Goal: Navigation & Orientation: Find specific page/section

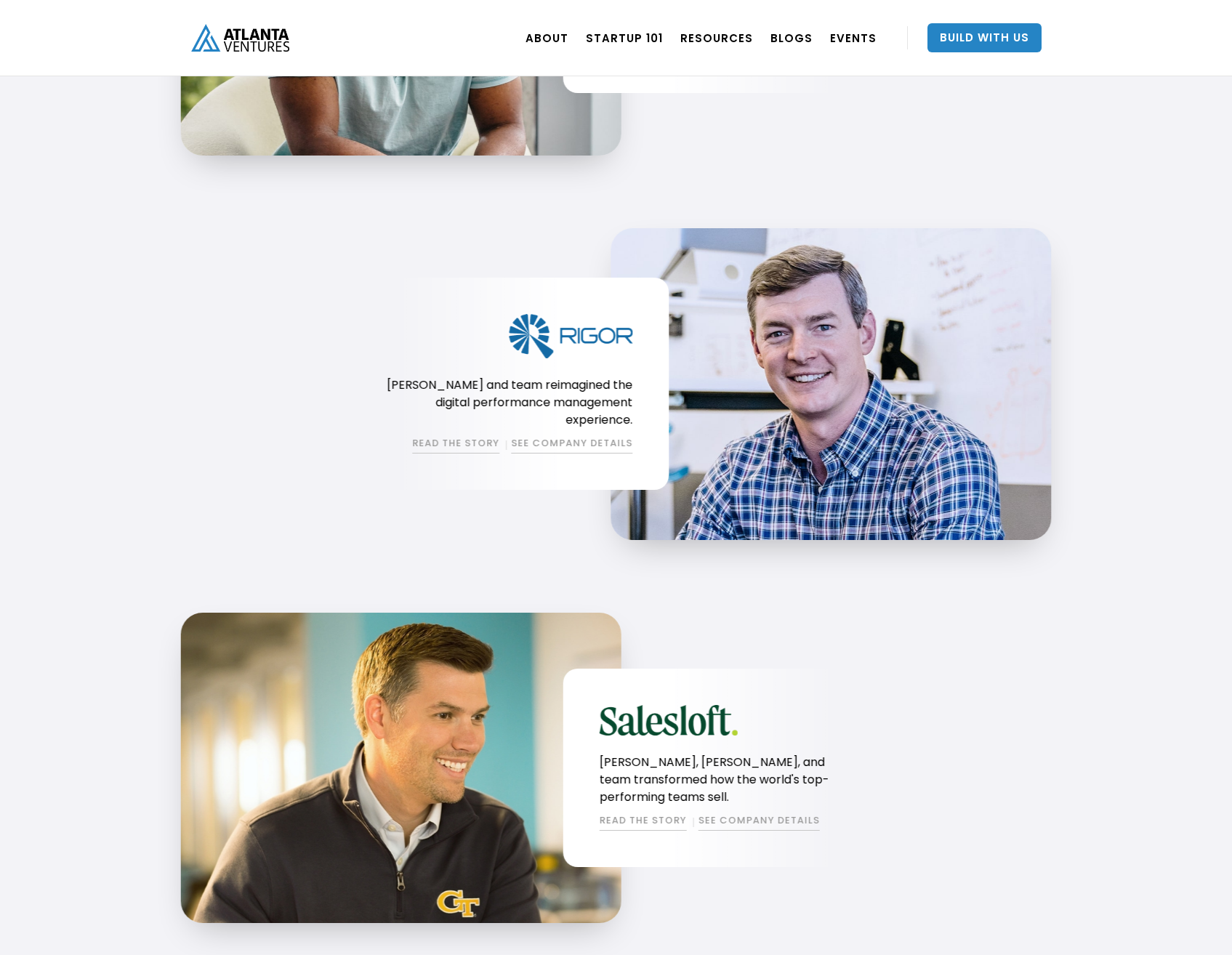
scroll to position [1593, 0]
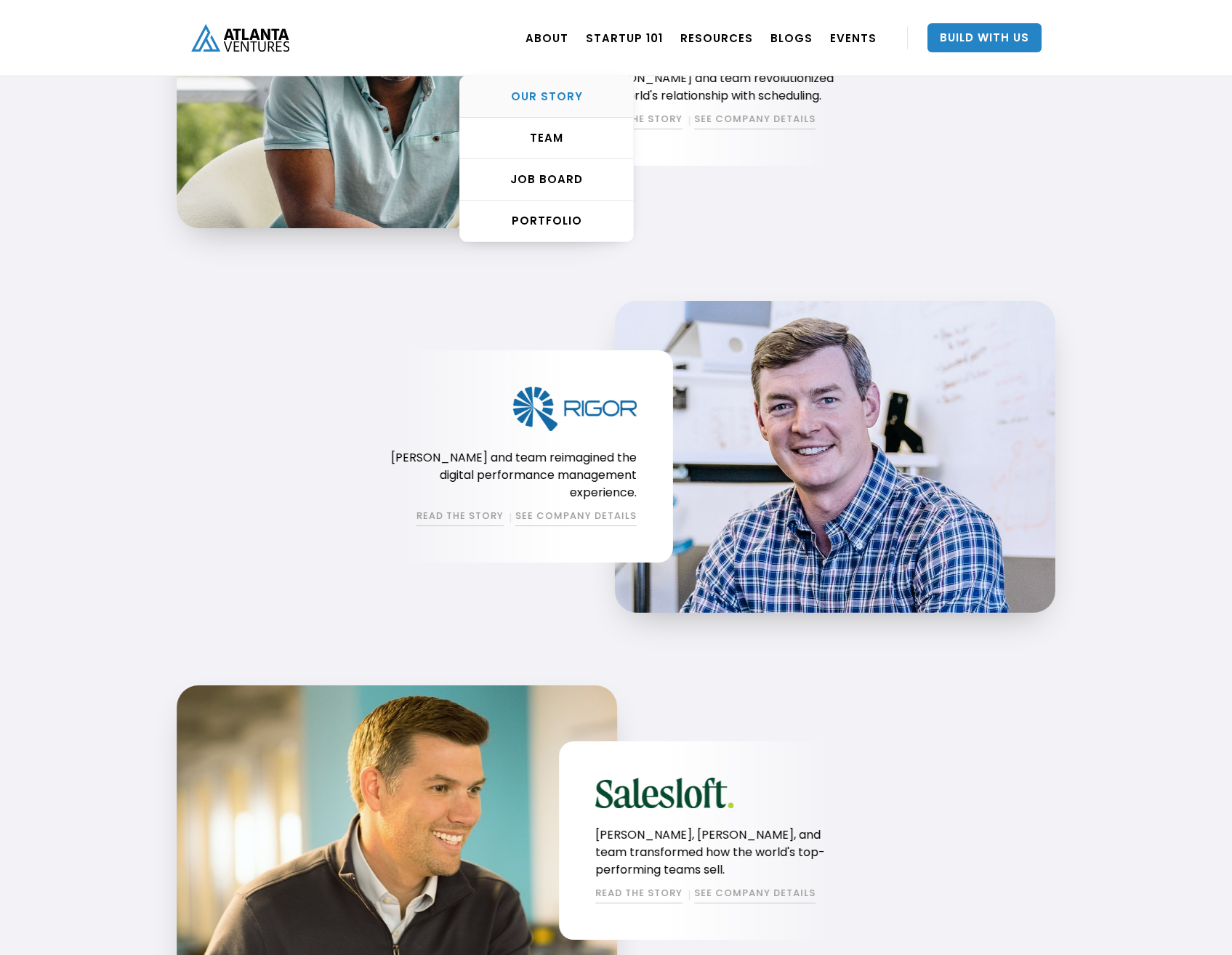
click at [549, 92] on div "OUR STORY" at bounding box center [547, 96] width 173 height 14
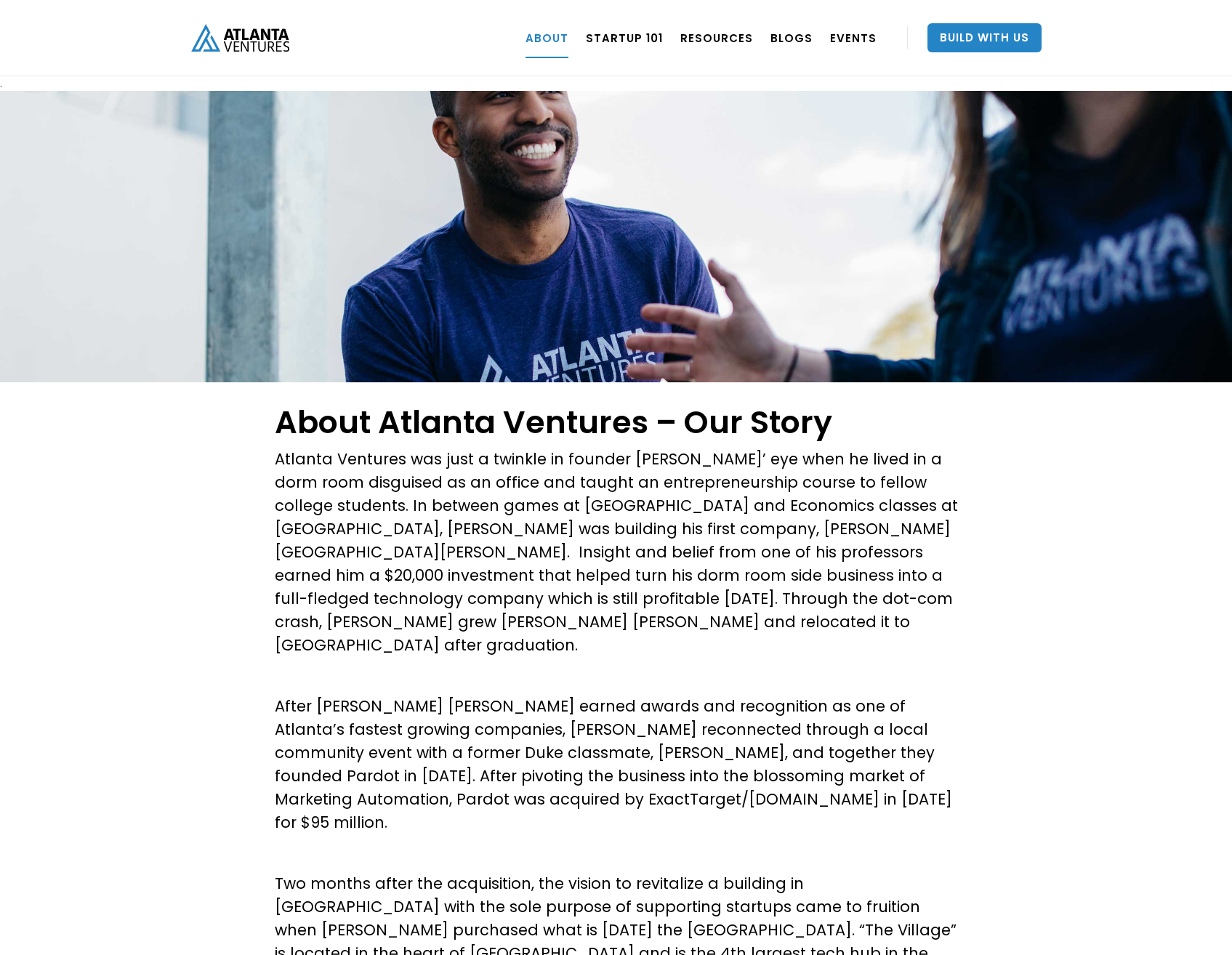
click at [332, 665] on p at bounding box center [616, 676] width 683 height 23
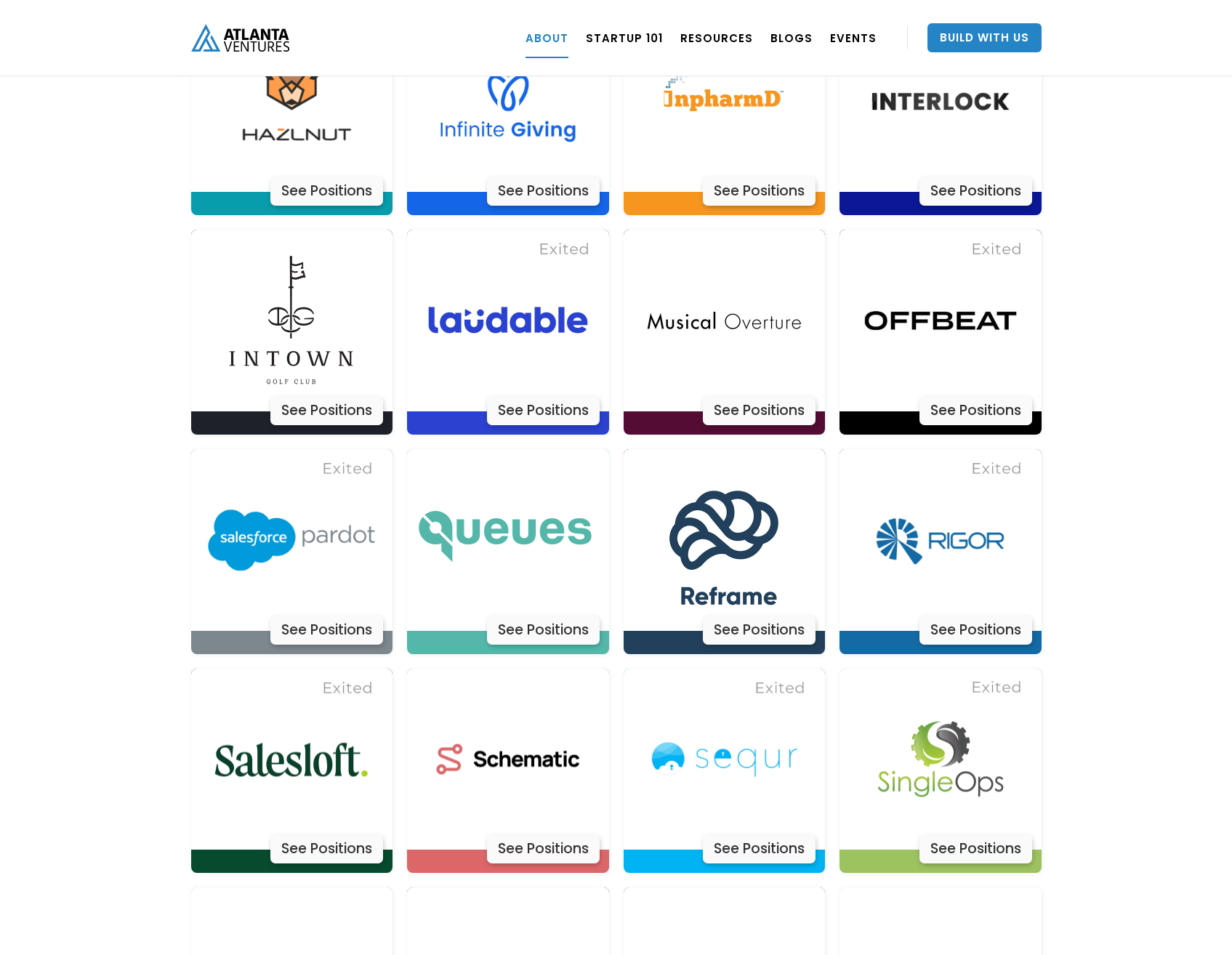
scroll to position [3634, 0]
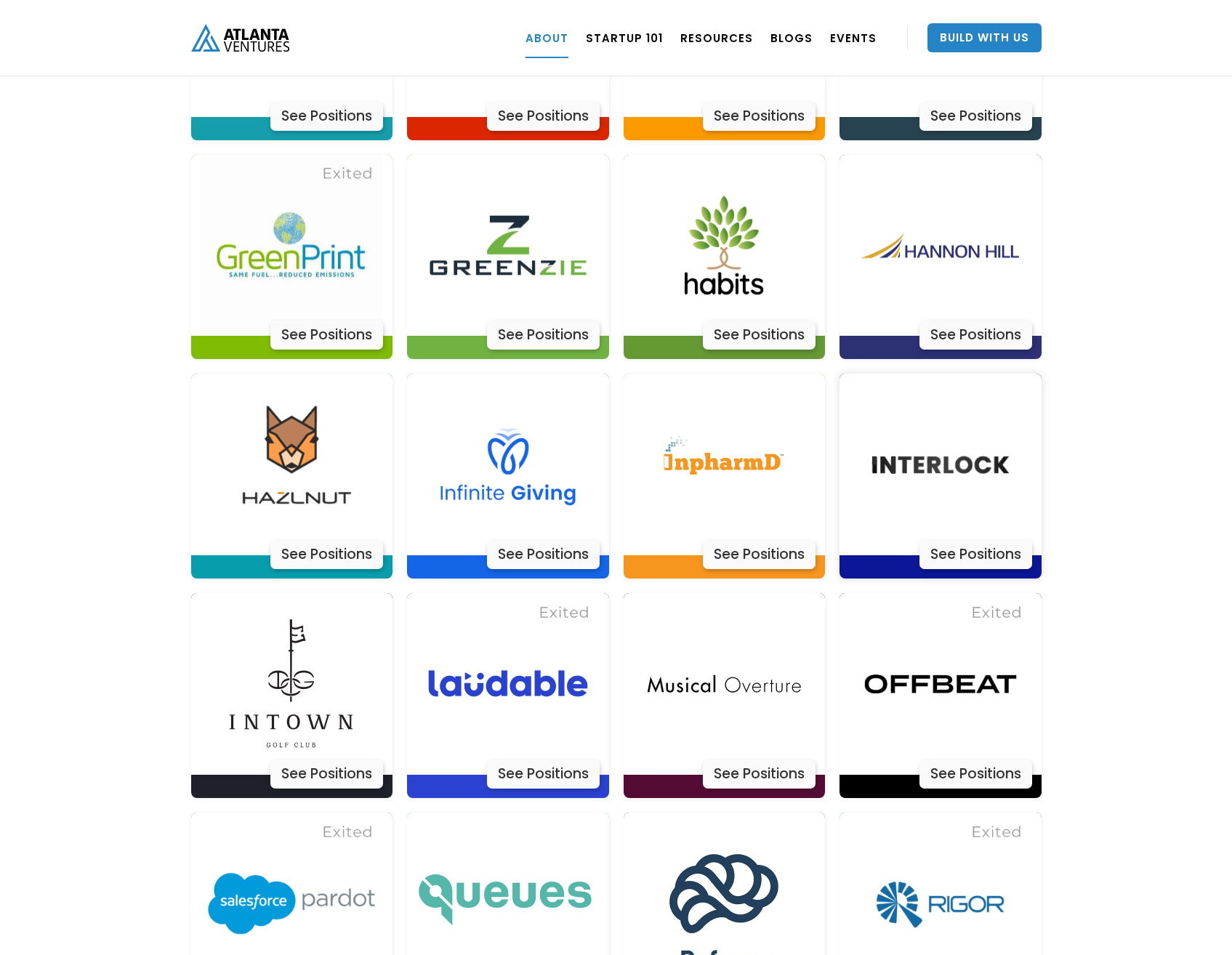
click at [930, 422] on img at bounding box center [941, 464] width 182 height 182
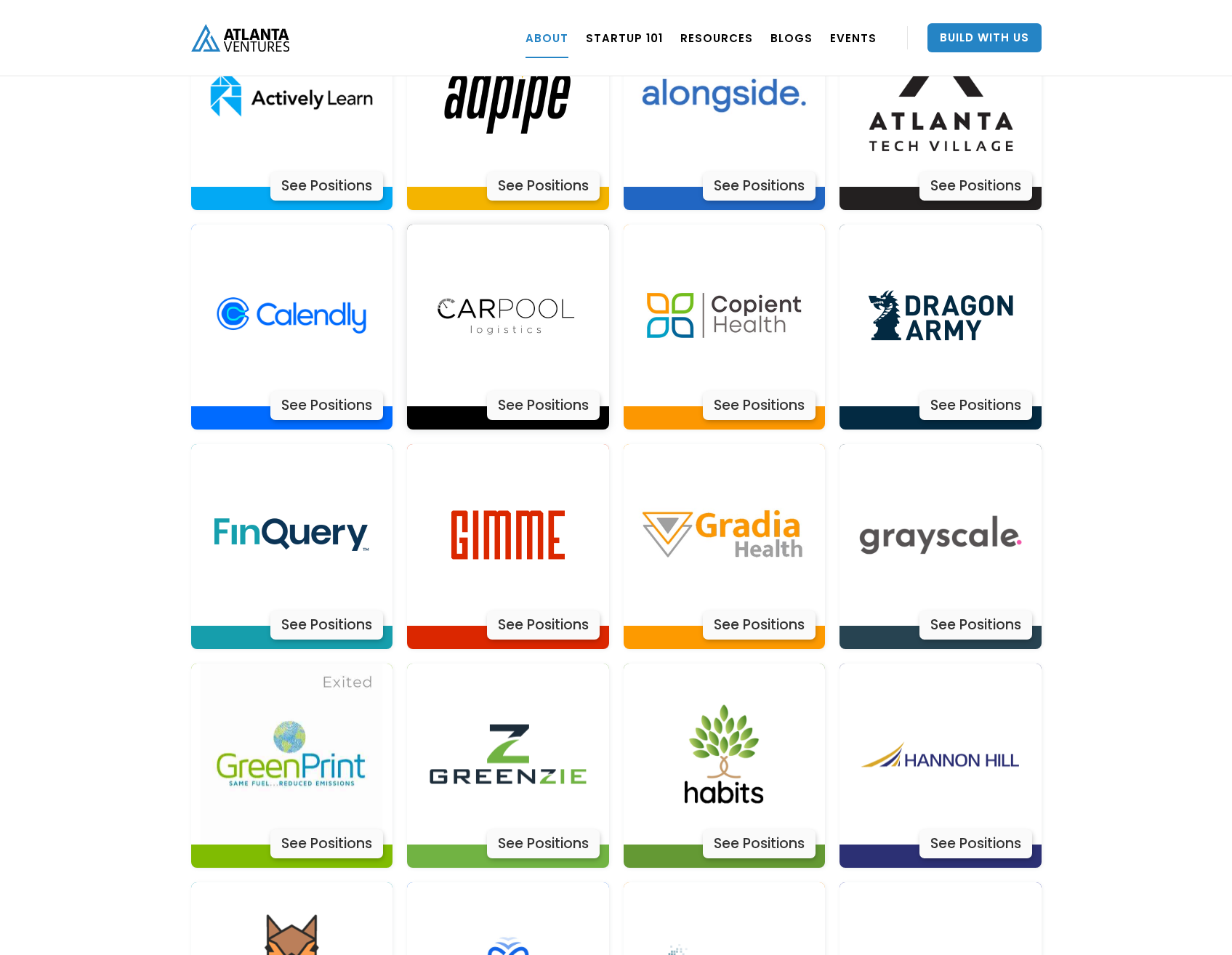
scroll to position [2689, 0]
